Goal: Check status: Check status

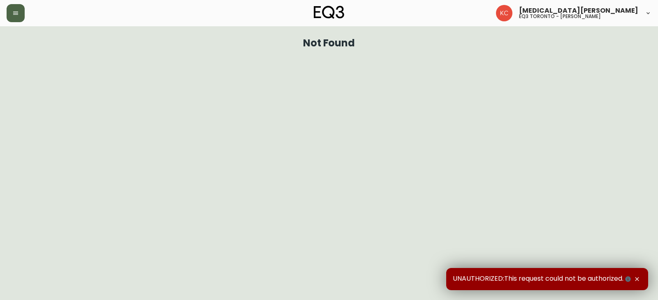
click at [20, 7] on button "button" at bounding box center [16, 13] width 18 height 18
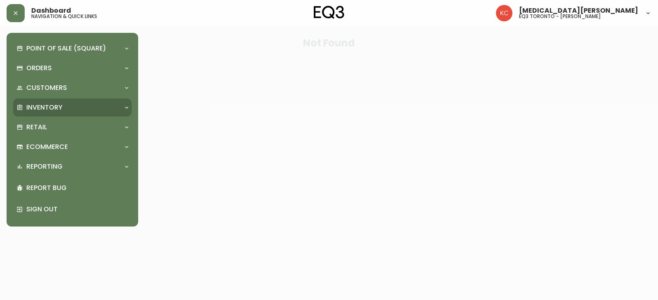
click at [48, 109] on p "Inventory" at bounding box center [44, 107] width 36 height 9
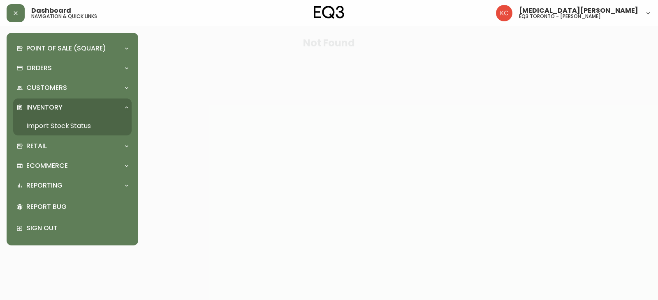
click at [50, 123] on link "Import Stock Status" at bounding box center [72, 126] width 118 height 19
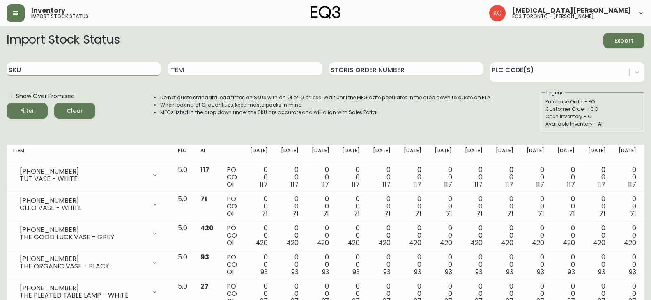
click at [65, 69] on input "SKU" at bounding box center [84, 68] width 155 height 13
paste input "[PHONE_NUMBER]"
type input "[PHONE_NUMBER]"
click at [7, 103] on button "Filter" at bounding box center [27, 111] width 41 height 16
